Goal: Transaction & Acquisition: Purchase product/service

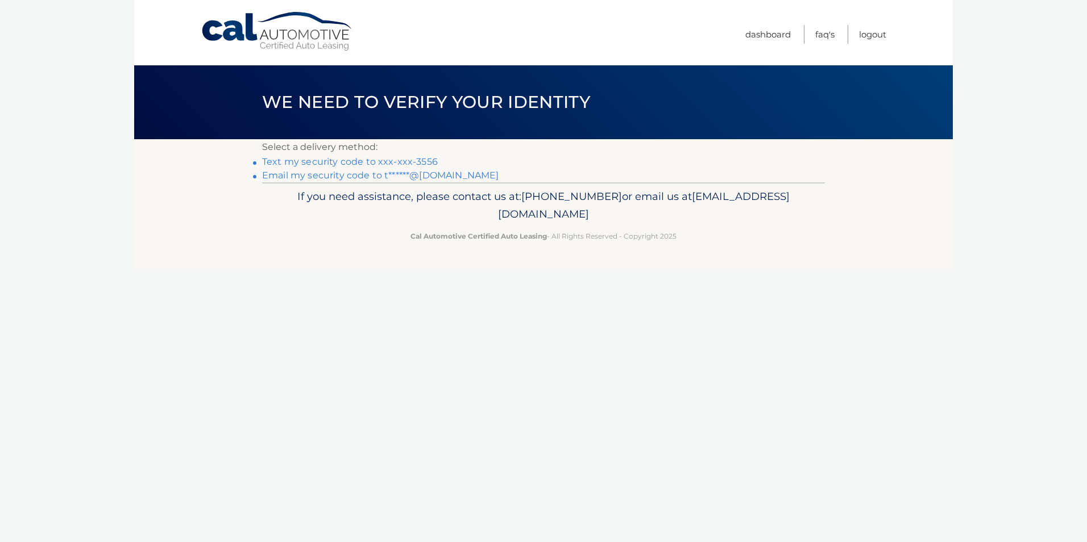
click at [446, 174] on link "Email my security code to t******@aol.com" at bounding box center [380, 175] width 237 height 11
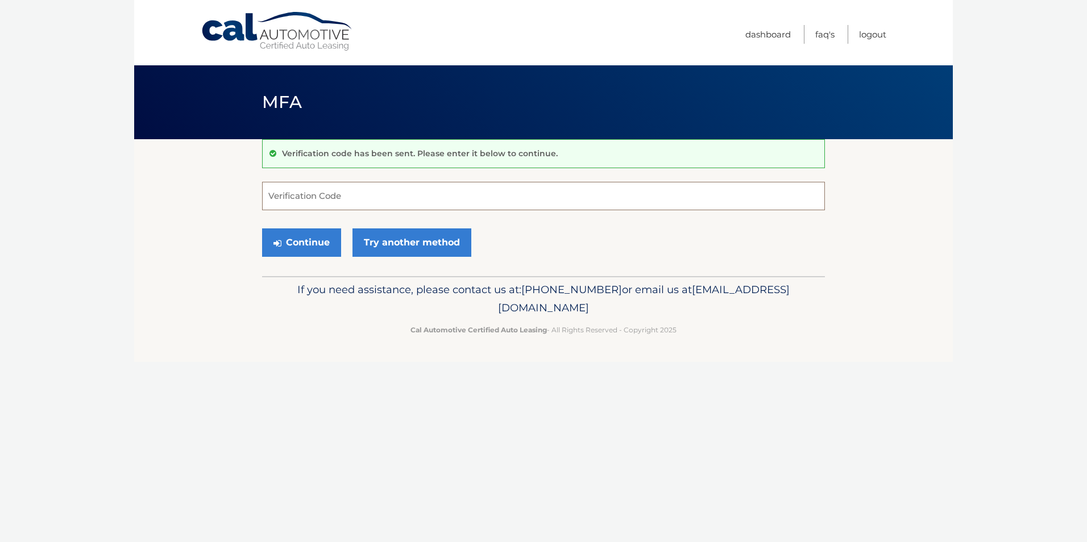
click at [380, 197] on input "Verification Code" at bounding box center [543, 196] width 563 height 28
type input "493107"
click at [316, 241] on button "Continue" at bounding box center [301, 243] width 79 height 28
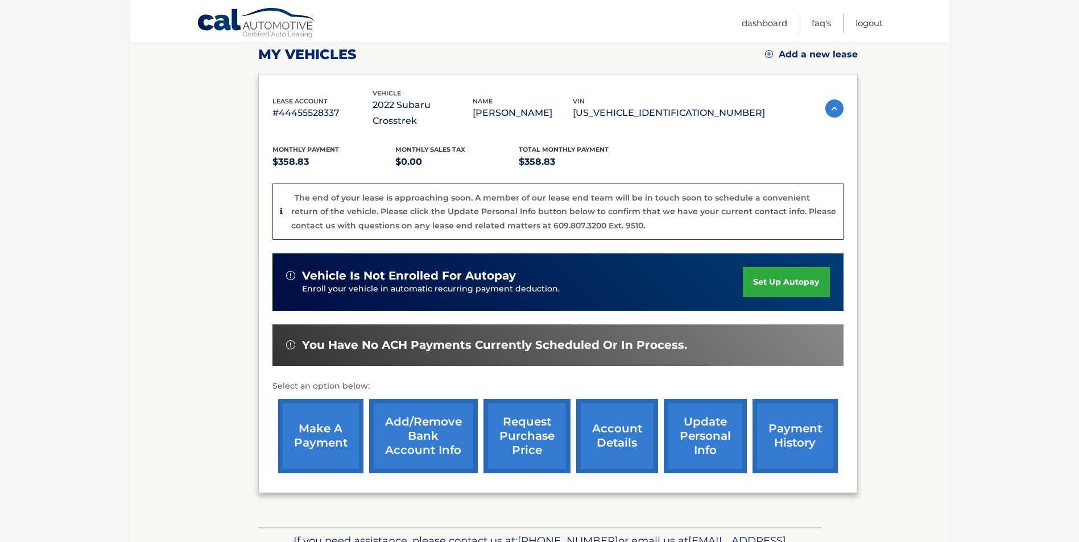
scroll to position [162, 0]
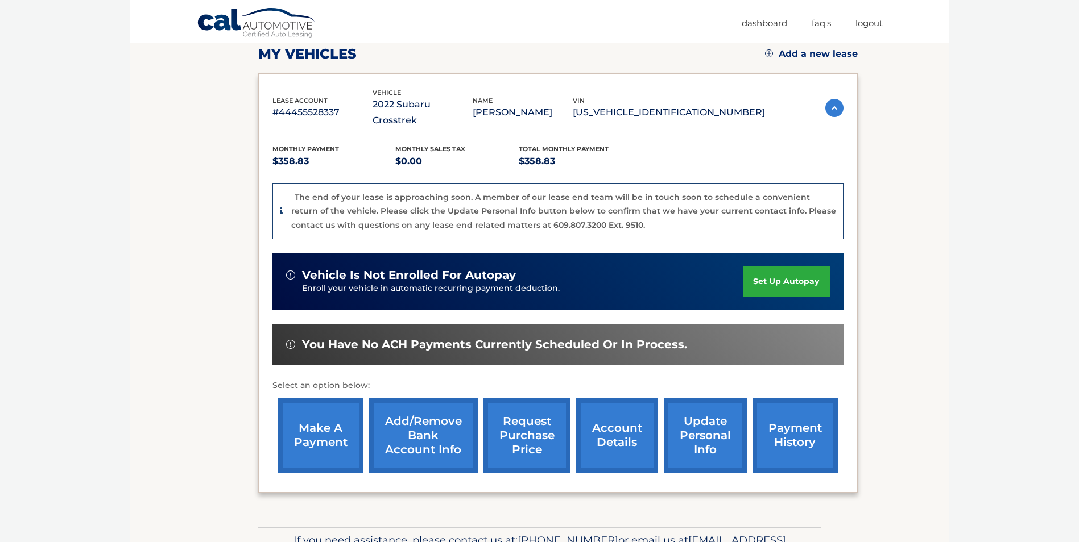
click at [307, 426] on link "make a payment" at bounding box center [320, 436] width 85 height 74
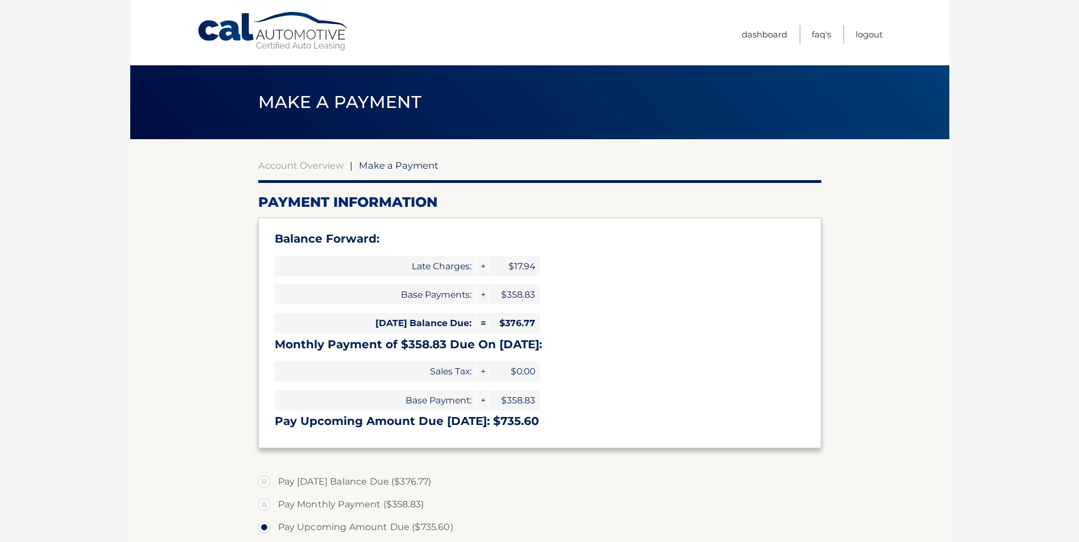
select select "YmU5OWVlNWUtYTMxZS00ZDM1LWIxYmMtODdjYzMxOTE4NjZl"
click at [265, 479] on label "Pay Today's Balance Due ($376.77)" at bounding box center [539, 482] width 563 height 23
click at [265, 479] on input "Pay Today's Balance Due ($376.77)" at bounding box center [268, 480] width 11 height 18
radio input "true"
type input "376.77"
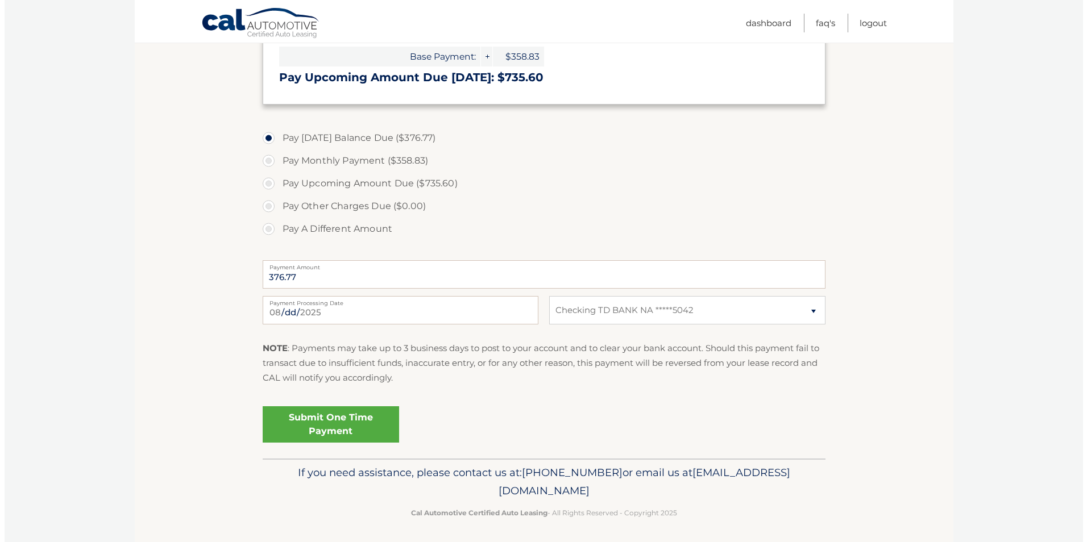
scroll to position [346, 0]
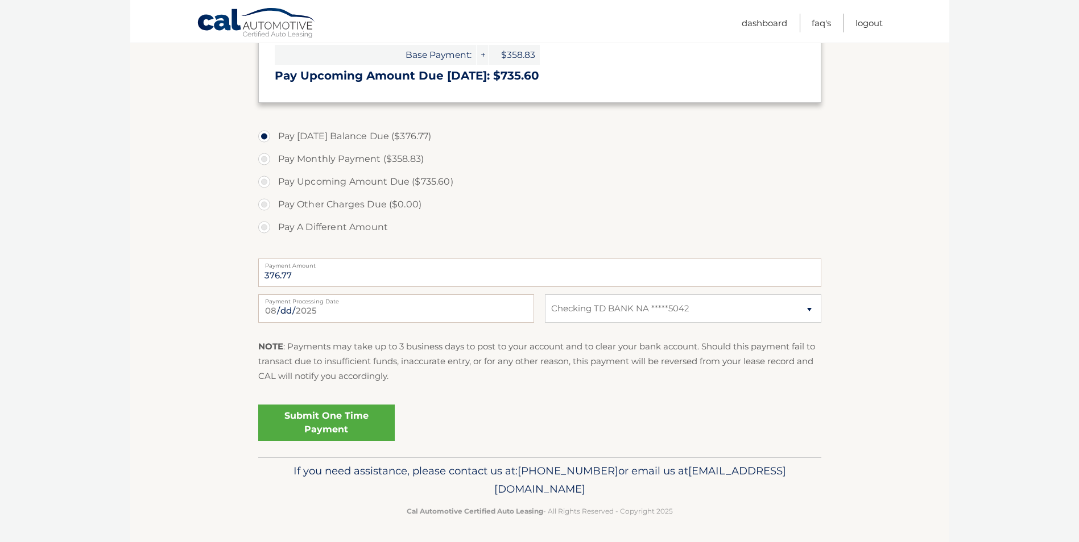
click at [344, 420] on link "Submit One Time Payment" at bounding box center [326, 423] width 136 height 36
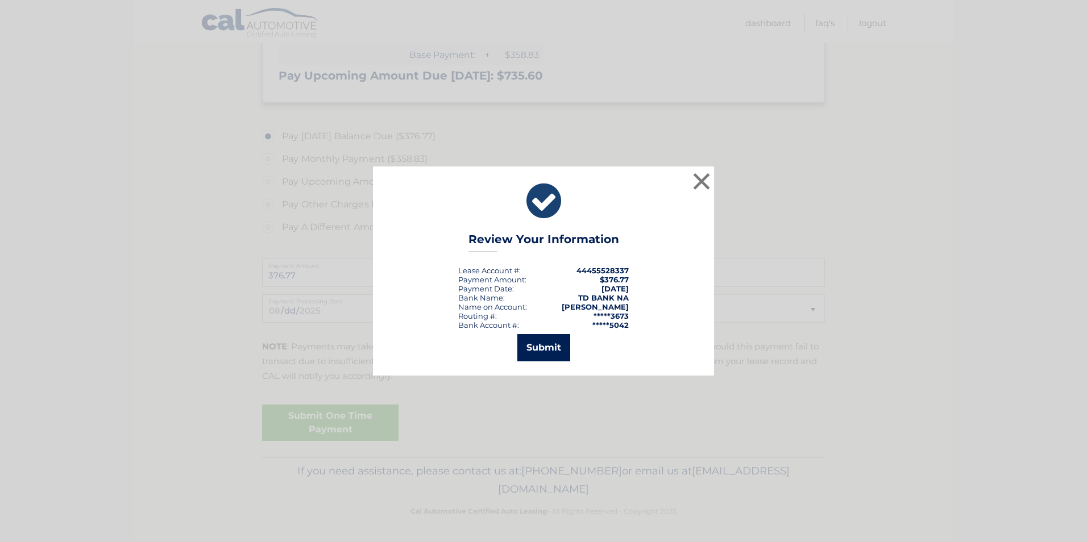
click at [548, 349] on button "Submit" at bounding box center [543, 347] width 53 height 27
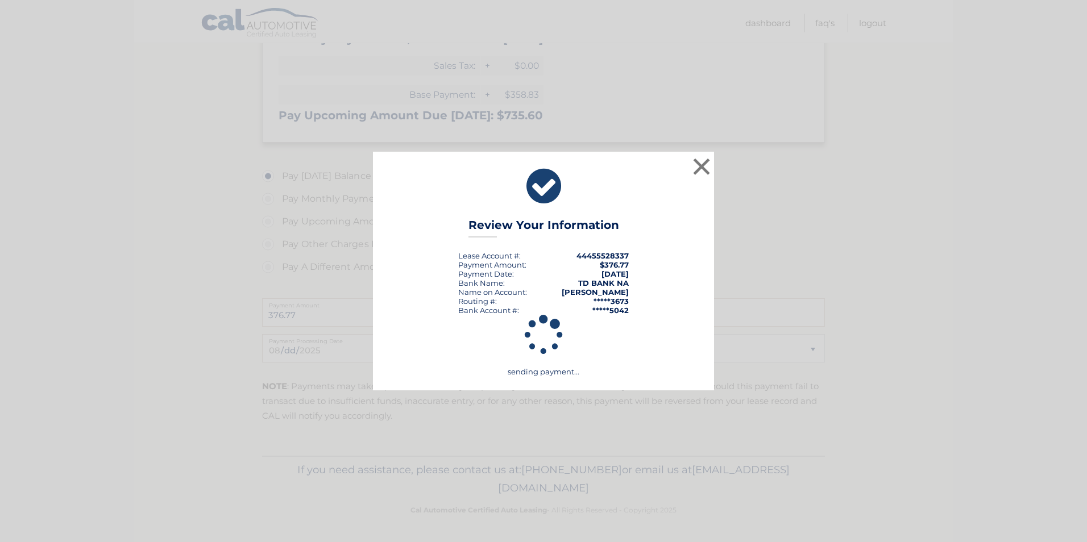
scroll to position [306, 0]
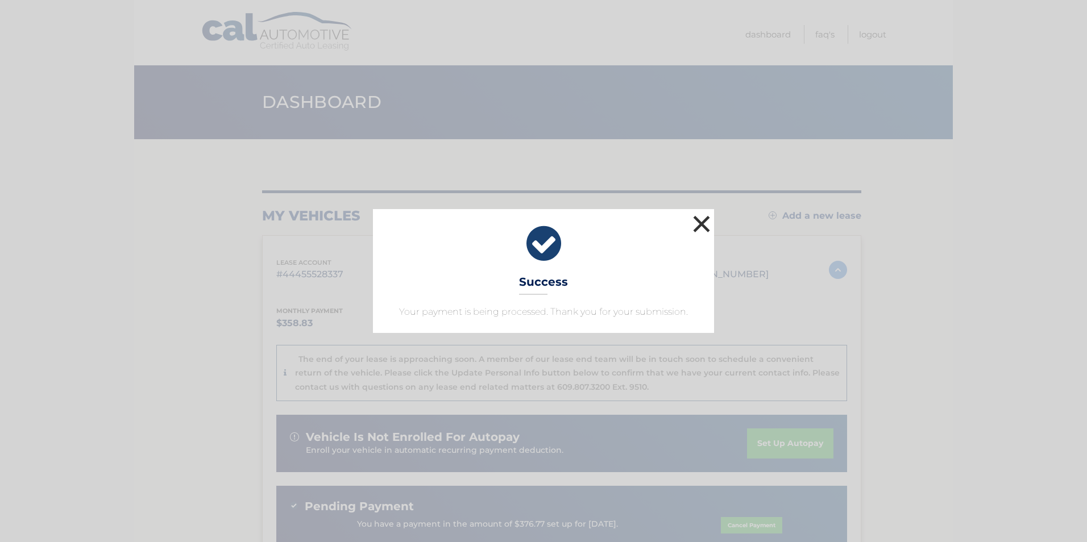
click at [706, 225] on button "×" at bounding box center [701, 224] width 23 height 23
